Goal: Check status: Check status

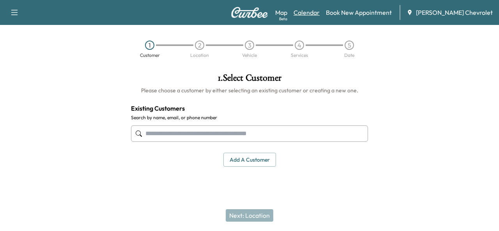
click at [320, 10] on link "Calendar" at bounding box center [307, 12] width 26 height 9
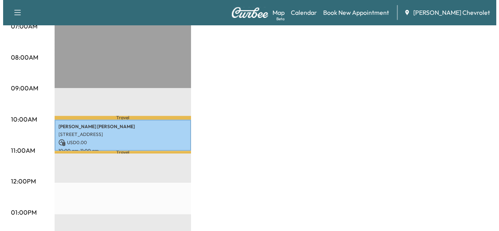
scroll to position [207, 0]
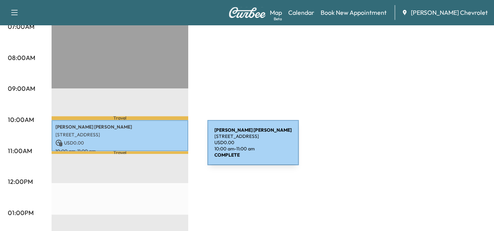
click at [145, 148] on p "10:00 am - 11:00 am" at bounding box center [119, 151] width 129 height 6
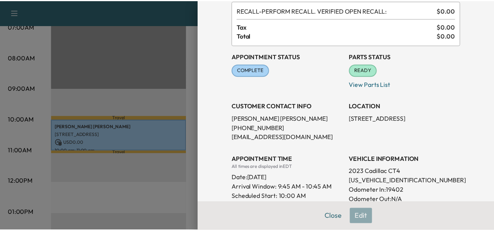
scroll to position [0, 0]
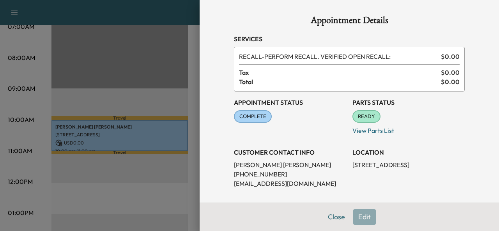
click at [132, 89] on div at bounding box center [249, 115] width 499 height 231
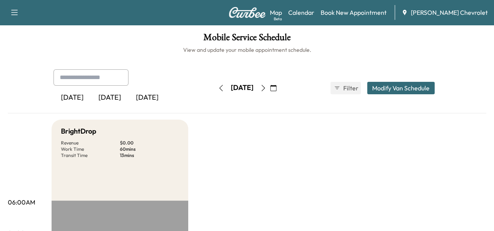
click at [266, 89] on icon "button" at bounding box center [263, 88] width 6 height 6
click at [266, 88] on icon "button" at bounding box center [263, 88] width 6 height 6
click at [266, 86] on icon "button" at bounding box center [263, 88] width 6 height 6
click at [214, 92] on button "button" at bounding box center [220, 88] width 13 height 12
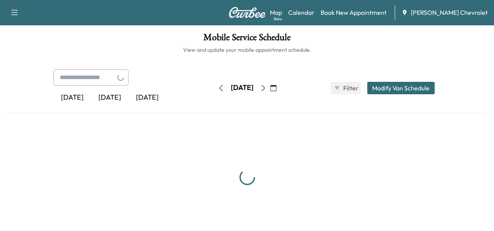
click at [214, 92] on button "button" at bounding box center [220, 88] width 13 height 12
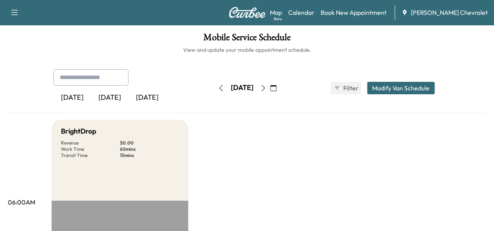
click at [266, 89] on icon "button" at bounding box center [263, 88] width 6 height 6
click at [270, 89] on div "[DATE]" at bounding box center [241, 88] width 55 height 12
click at [266, 86] on icon "button" at bounding box center [263, 88] width 6 height 6
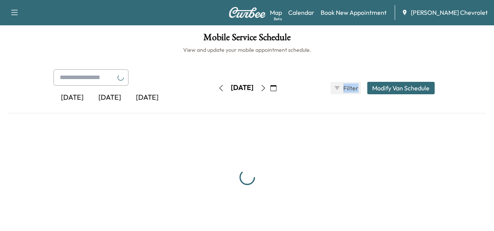
click at [266, 86] on icon "button" at bounding box center [263, 88] width 6 height 6
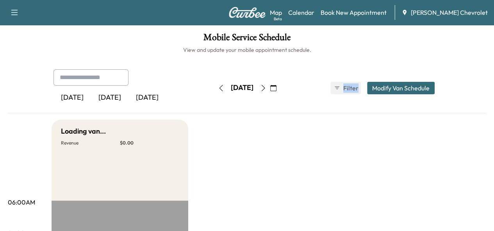
click at [280, 86] on button "button" at bounding box center [272, 88] width 13 height 12
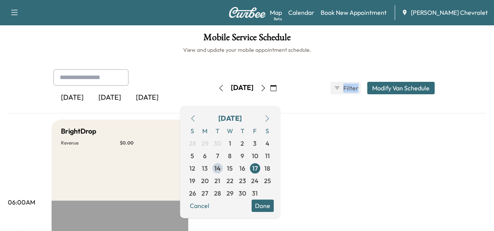
click at [280, 86] on button "button" at bounding box center [272, 88] width 13 height 12
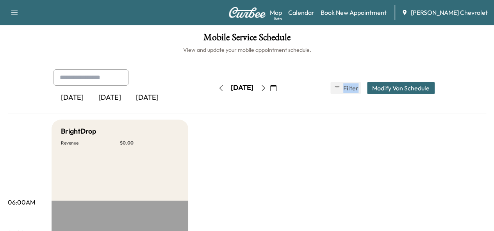
click at [265, 88] on icon "button" at bounding box center [263, 88] width 4 height 6
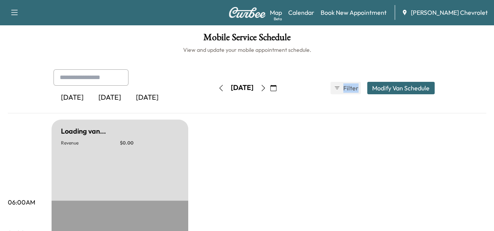
click at [266, 88] on icon "button" at bounding box center [263, 88] width 6 height 6
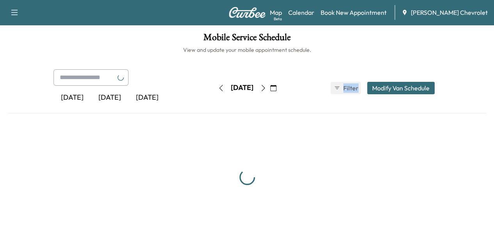
click at [266, 88] on icon "button" at bounding box center [263, 88] width 6 height 6
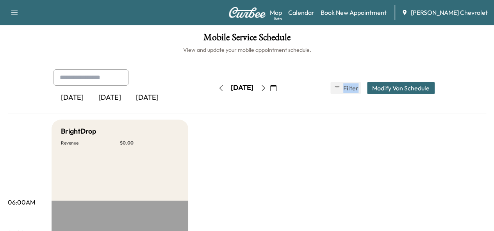
click at [266, 88] on icon "button" at bounding box center [263, 88] width 6 height 6
click at [270, 88] on div "[DATE]" at bounding box center [241, 88] width 55 height 12
click at [270, 85] on button "button" at bounding box center [262, 88] width 13 height 12
click at [266, 85] on icon "button" at bounding box center [263, 88] width 6 height 6
